Goal: Navigation & Orientation: Find specific page/section

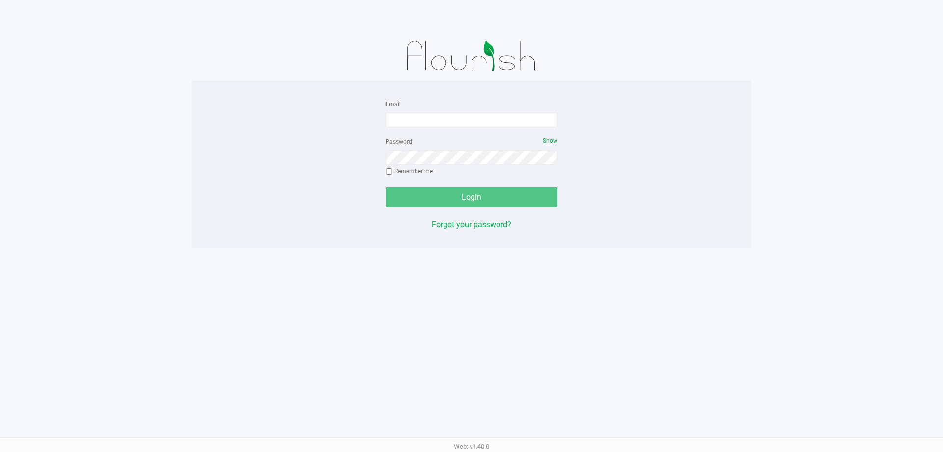
click at [141, 213] on app-pos-login-wrapper "Email Password Show Remember me Login Forgot your password?" at bounding box center [471, 124] width 943 height 248
click at [390, 116] on input "Email" at bounding box center [472, 120] width 172 height 15
type input "[EMAIL_ADDRESS][DOMAIN_NAME]"
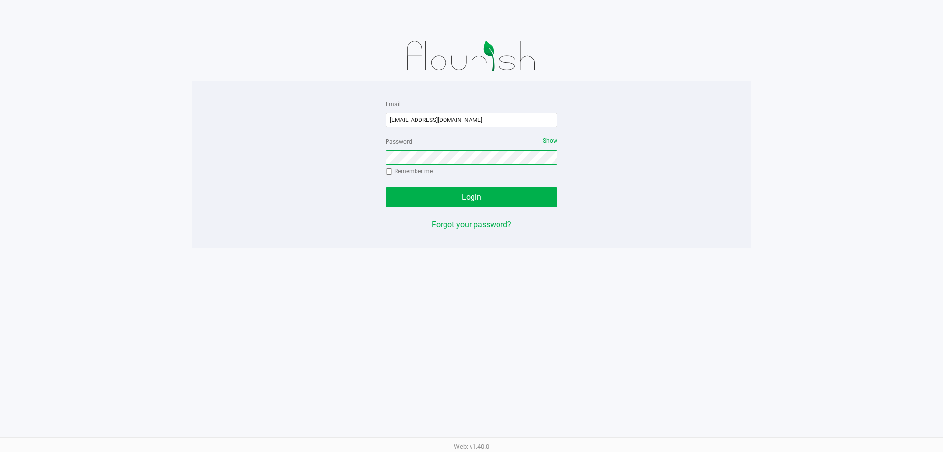
click at [386, 187] on button "Login" at bounding box center [472, 197] width 172 height 20
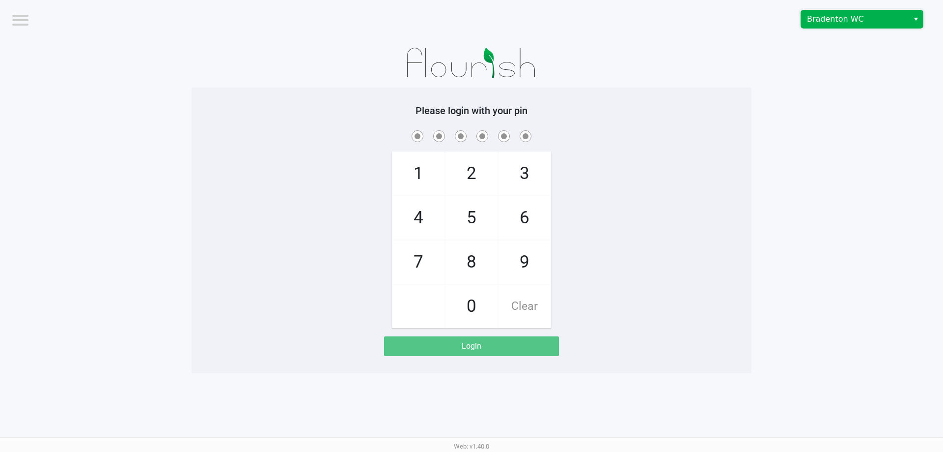
click at [839, 14] on span "Bradenton WC" at bounding box center [855, 19] width 96 height 12
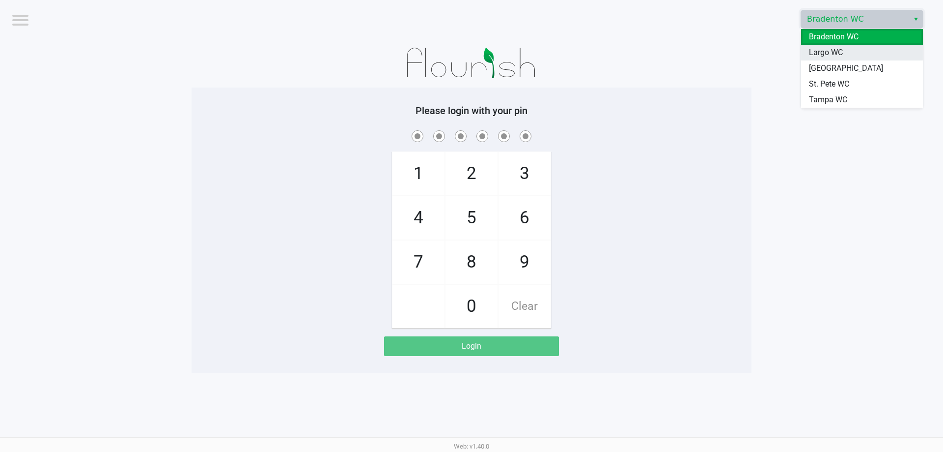
click at [829, 52] on span "Largo WC" at bounding box center [826, 53] width 34 height 12
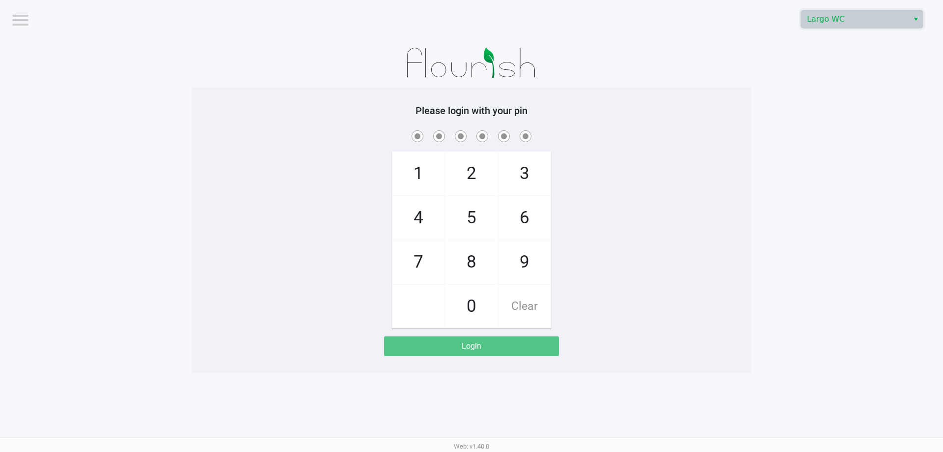
click at [781, 75] on app-pos-login-wrapper "Logout Largo WC Please login with your pin 1 4 7 2 5 8 0 3 6 9 Clear Login" at bounding box center [471, 186] width 943 height 373
